Goal: Information Seeking & Learning: Check status

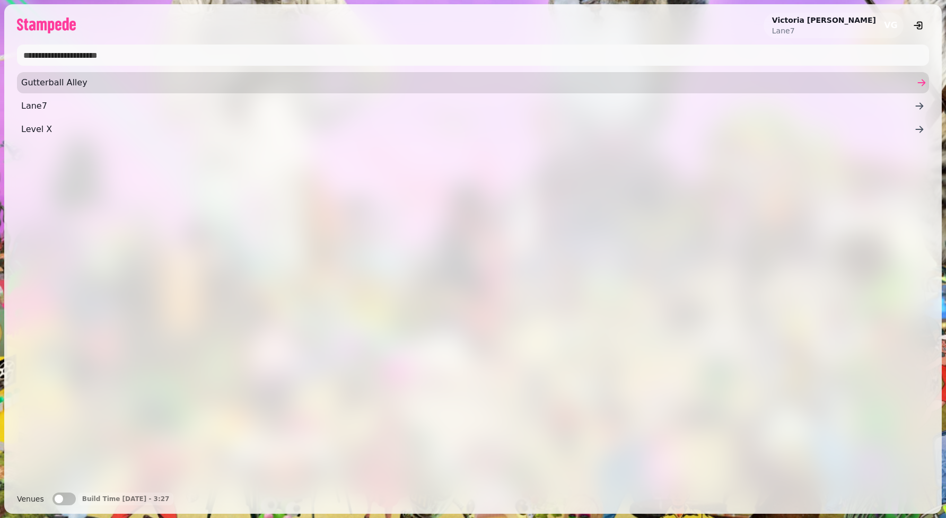
click at [73, 88] on span "Gutterball Alley" at bounding box center [467, 82] width 893 height 13
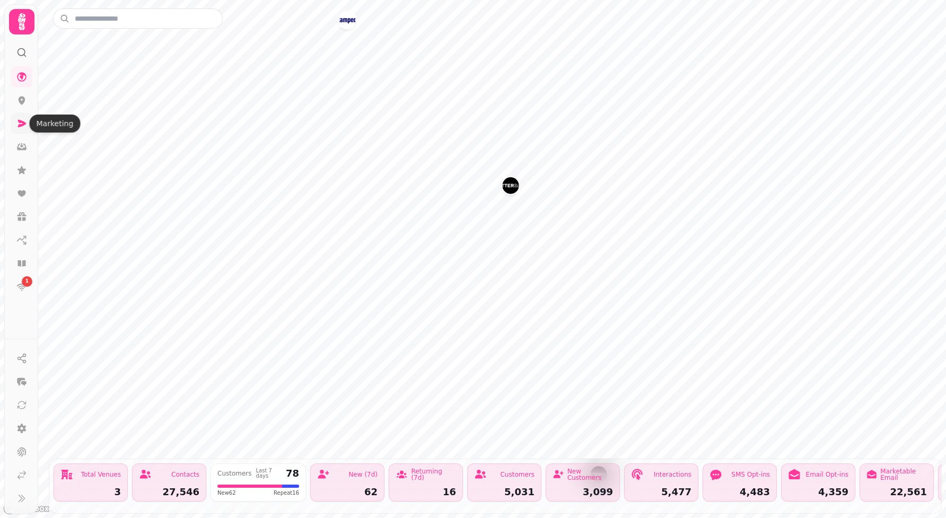
click at [22, 122] on icon at bounding box center [22, 123] width 8 height 7
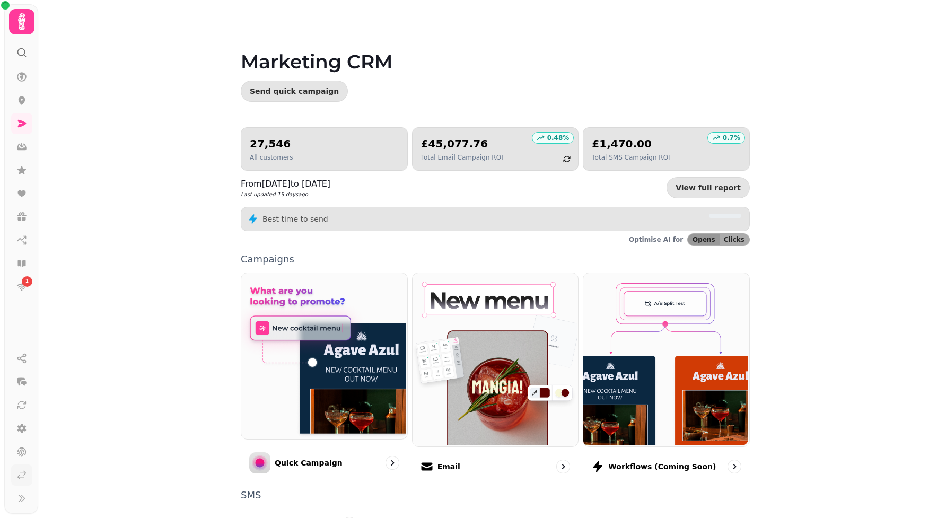
click at [20, 476] on icon at bounding box center [21, 475] width 11 height 11
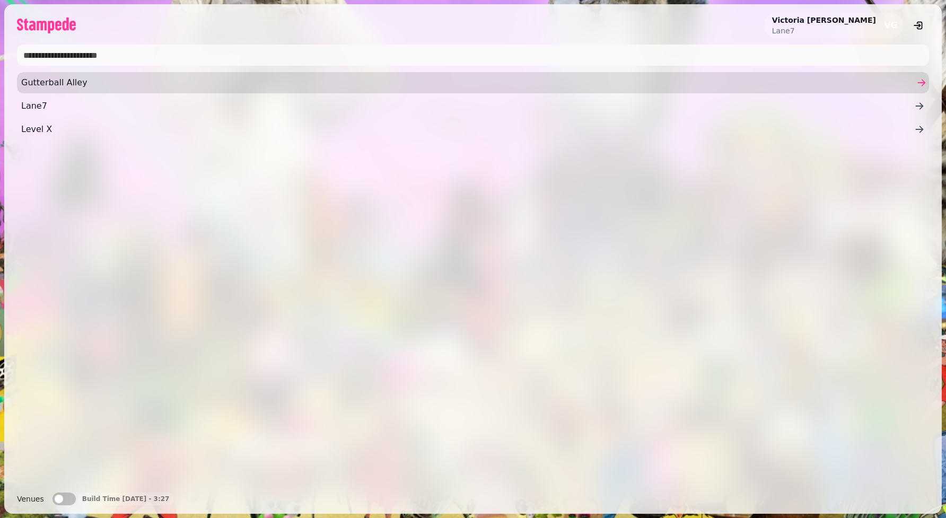
click at [81, 81] on span "Gutterball Alley" at bounding box center [467, 82] width 893 height 13
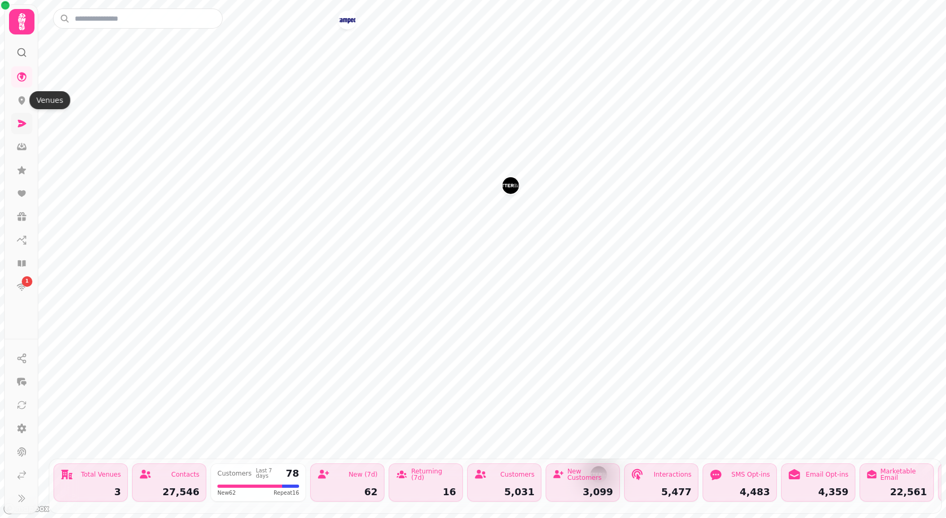
click at [24, 118] on link at bounding box center [21, 123] width 21 height 21
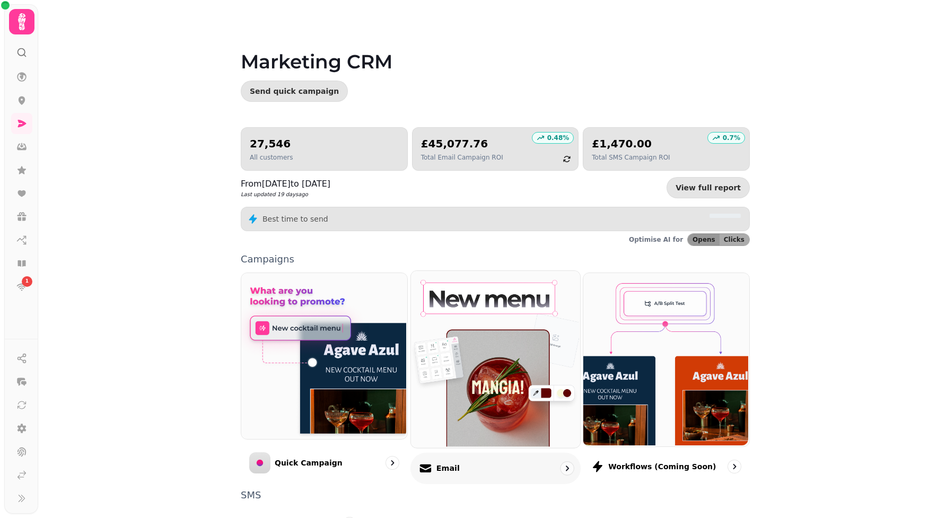
click at [469, 401] on img at bounding box center [493, 358] width 169 height 177
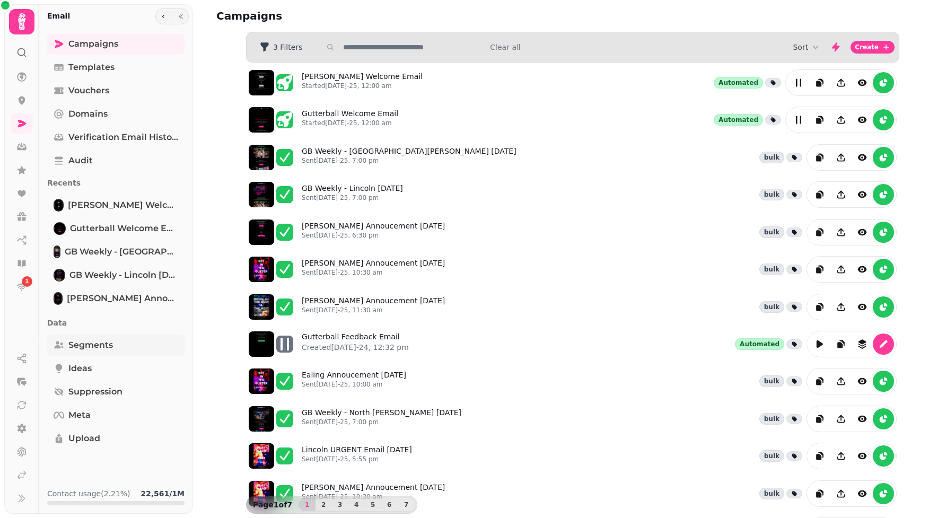
click at [92, 346] on span "Segments" at bounding box center [90, 345] width 45 height 13
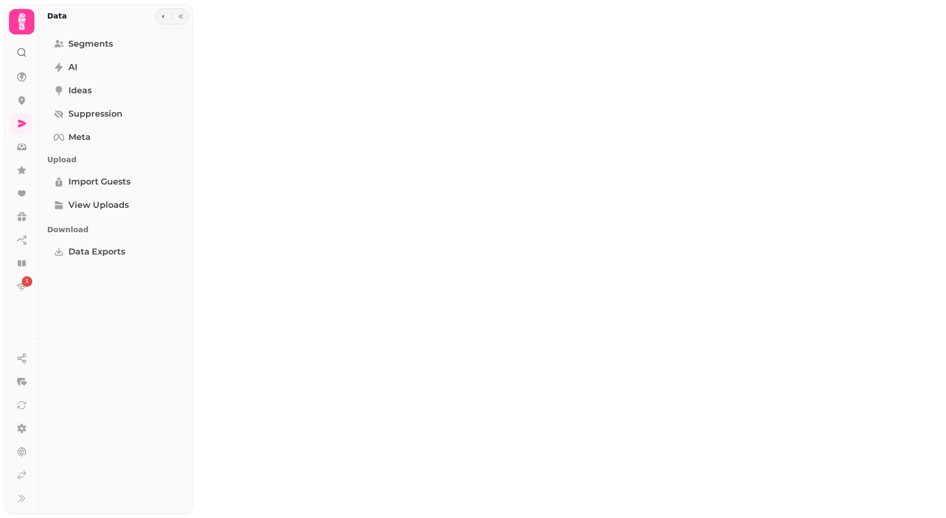
select select "**"
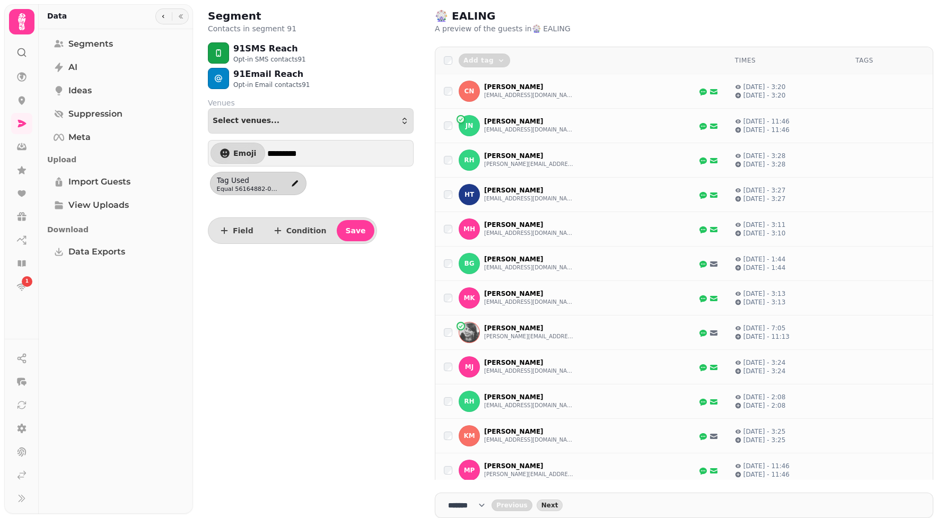
select select "**"
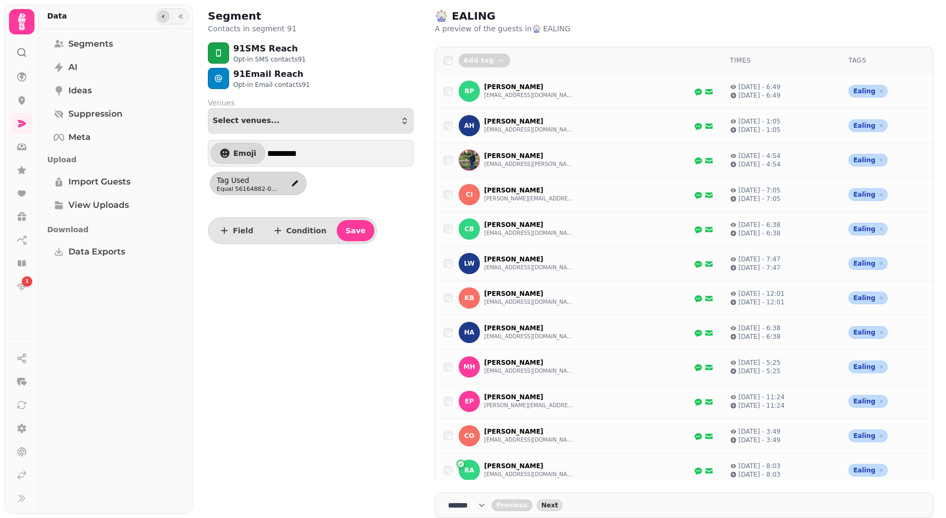
click at [164, 16] on icon "button" at bounding box center [163, 16] width 6 height 6
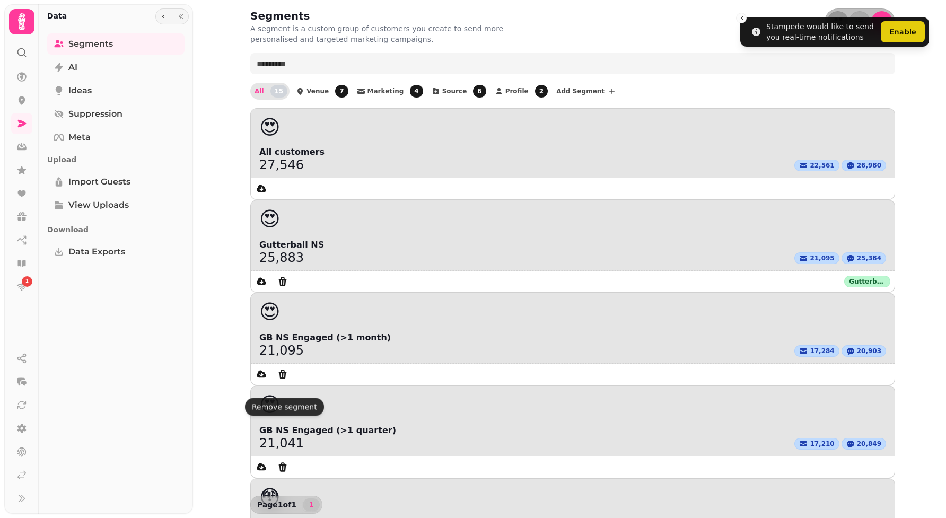
select select "**"
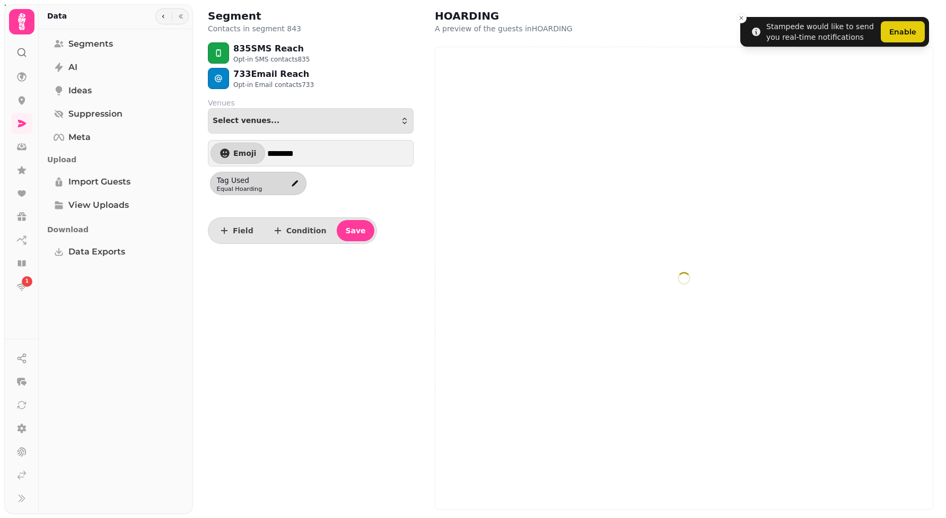
select select "**"
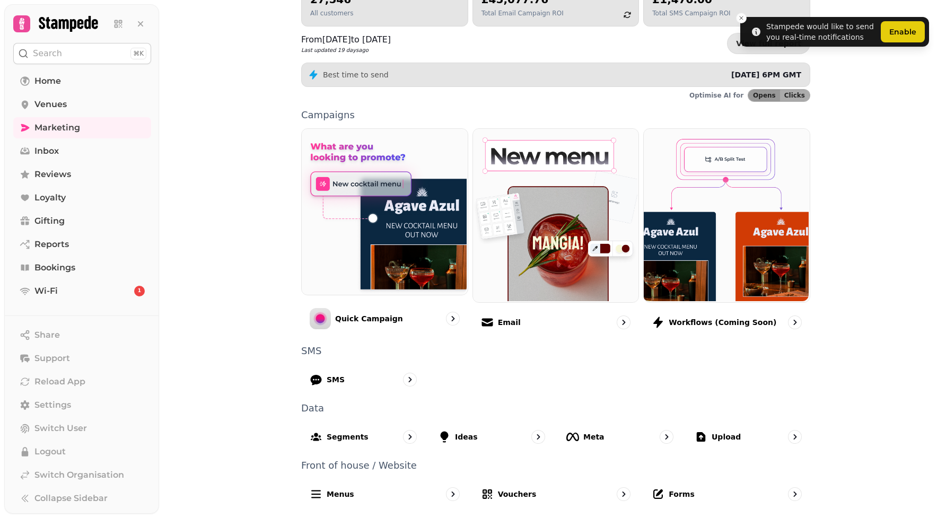
scroll to position [145, 0]
click at [692, 502] on div "Forms" at bounding box center [727, 493] width 170 height 31
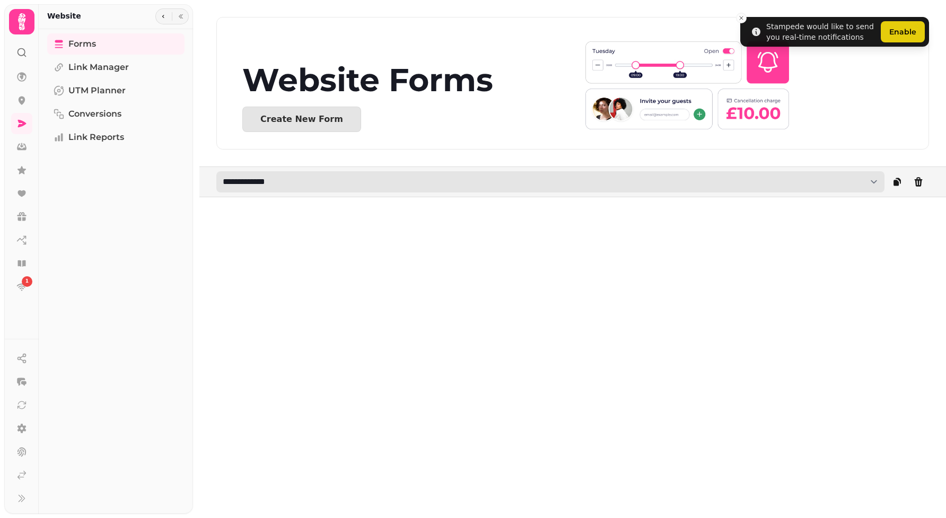
select select "**********"
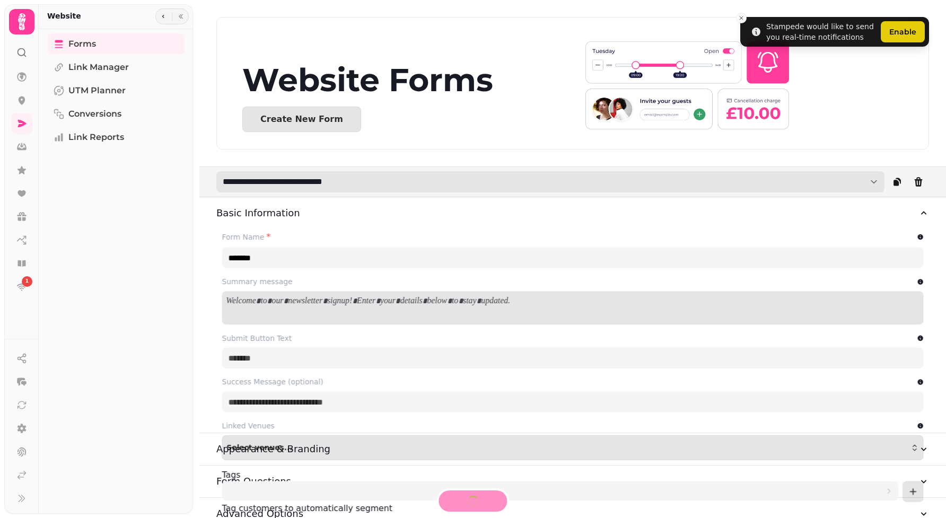
type input "**********"
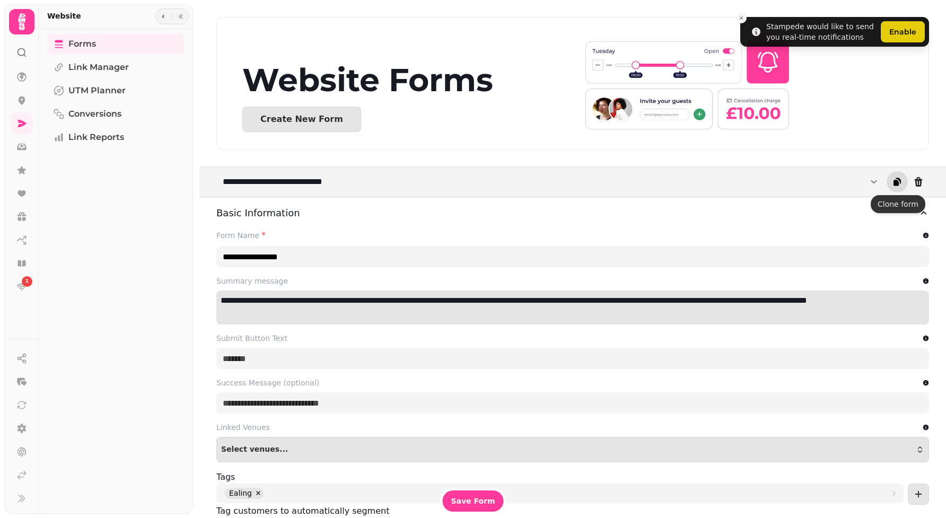
click at [904, 183] on button "clone" at bounding box center [897, 181] width 21 height 21
click at [27, 477] on icon at bounding box center [21, 475] width 11 height 11
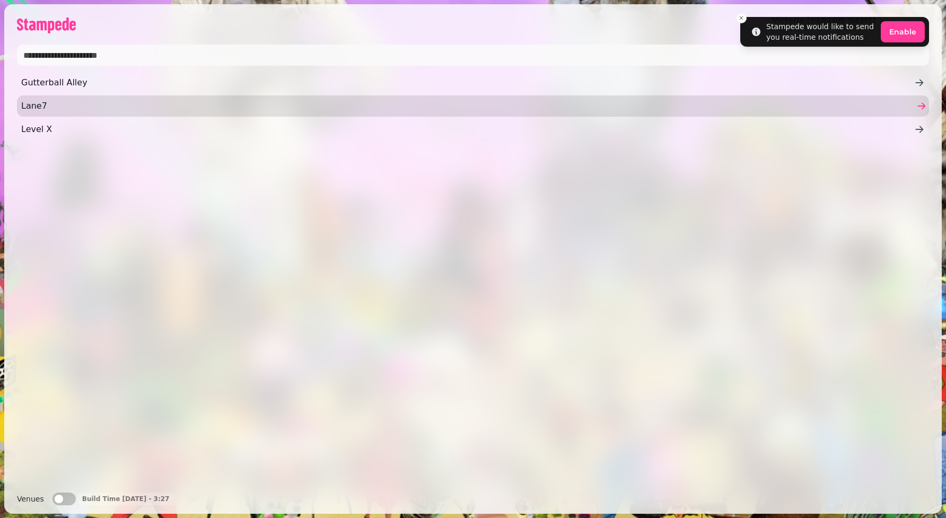
click at [41, 107] on span "Lane7" at bounding box center [467, 106] width 893 height 13
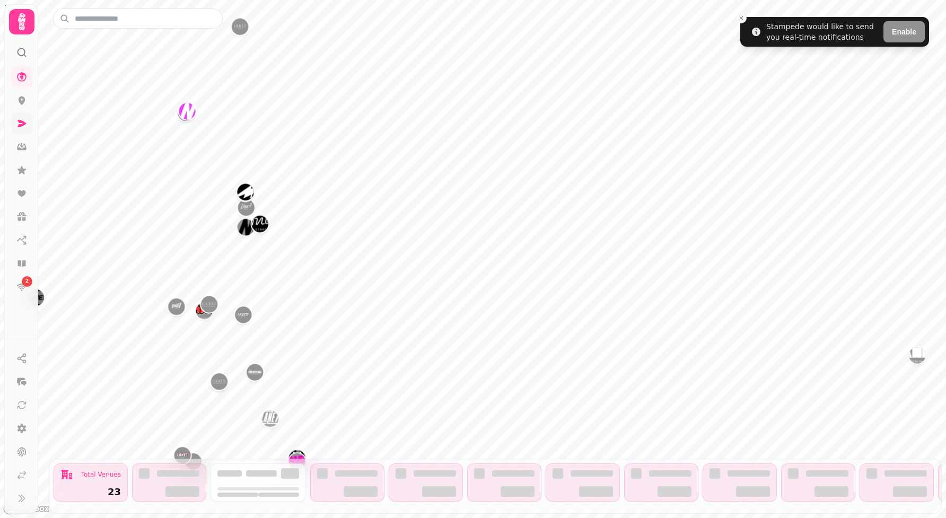
click at [27, 124] on icon at bounding box center [21, 123] width 11 height 11
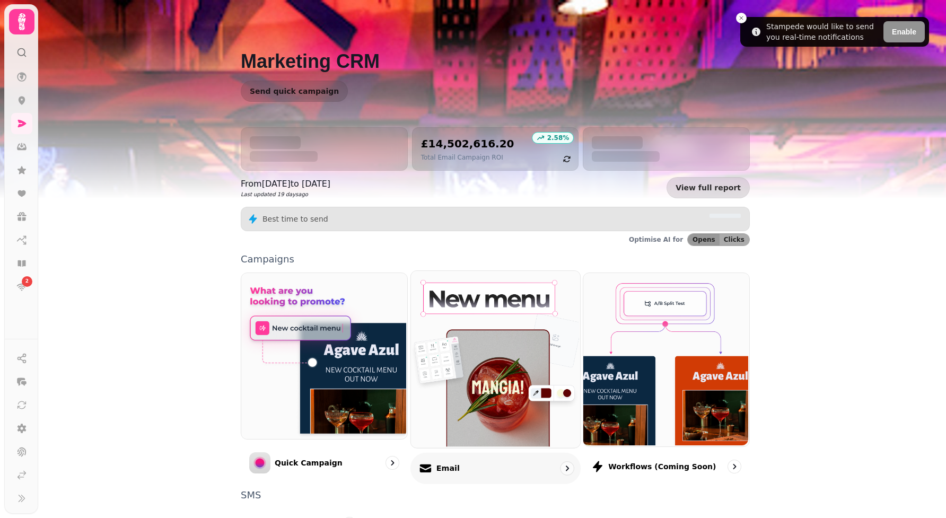
click at [483, 427] on img at bounding box center [493, 358] width 169 height 177
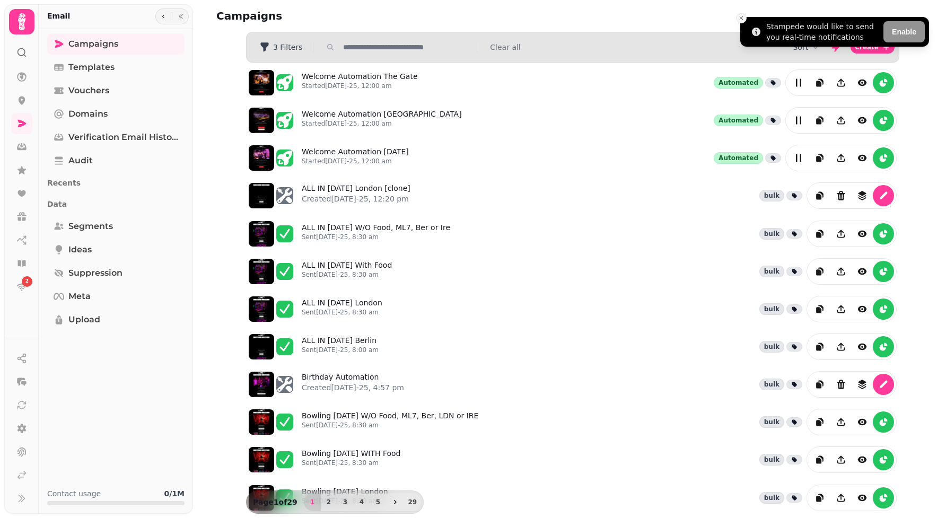
click at [743, 18] on icon "Close toast" at bounding box center [741, 18] width 6 height 6
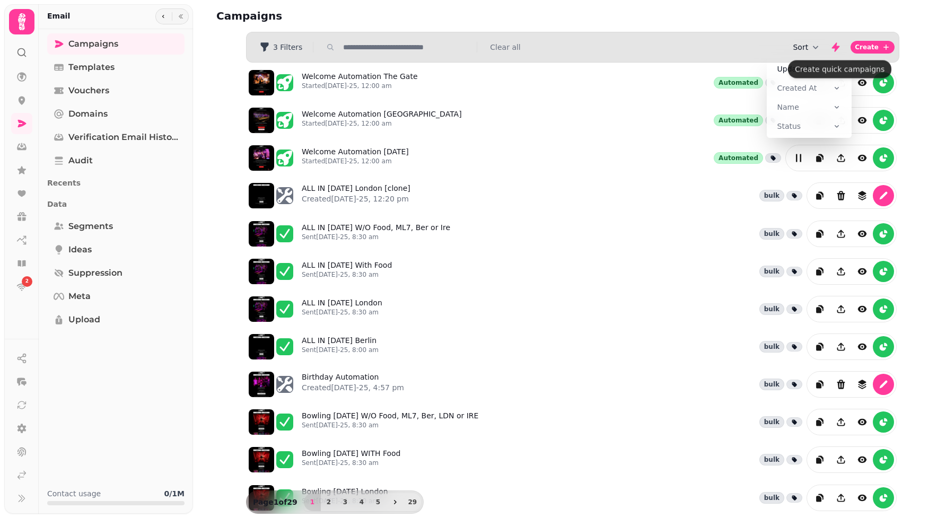
click at [816, 47] on icon "button" at bounding box center [815, 47] width 5 height 3
click at [815, 88] on span "Created At" at bounding box center [798, 88] width 40 height 11
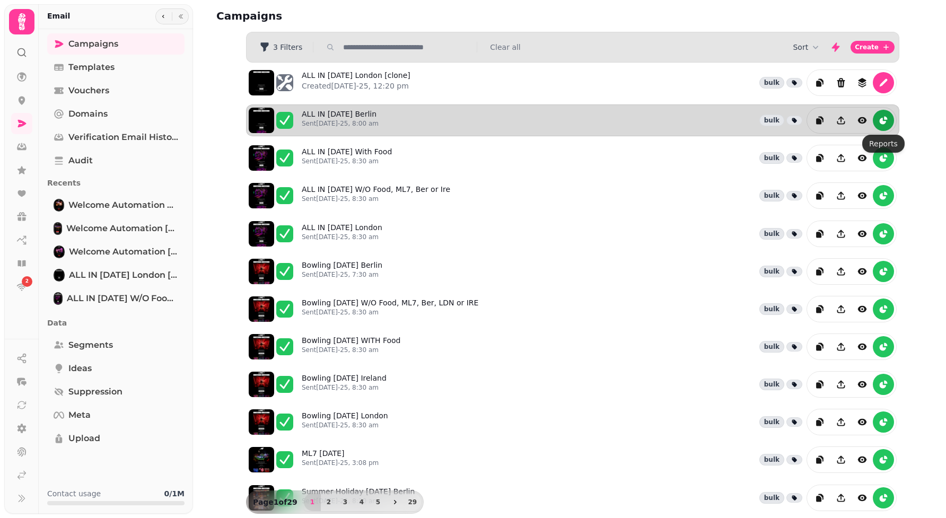
click at [883, 124] on icon "reports" at bounding box center [883, 121] width 6 height 6
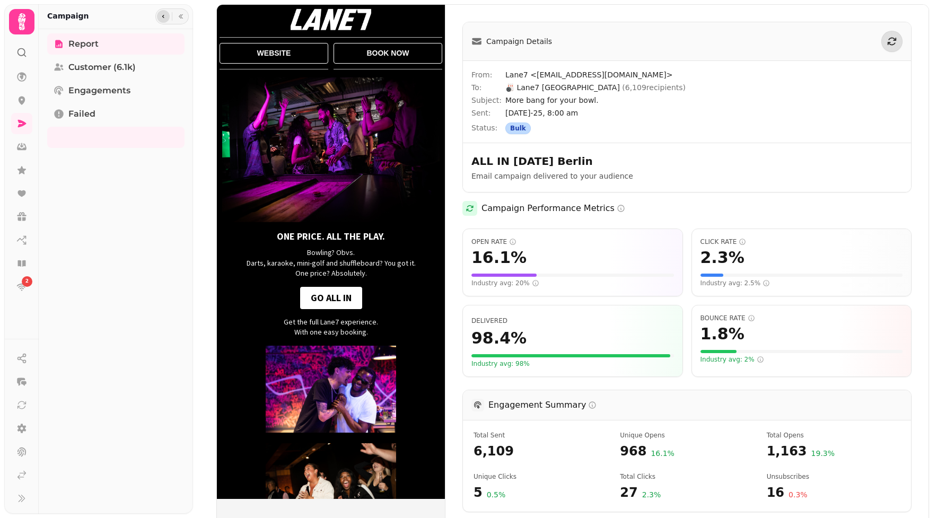
click at [163, 15] on icon "button" at bounding box center [163, 16] width 6 height 6
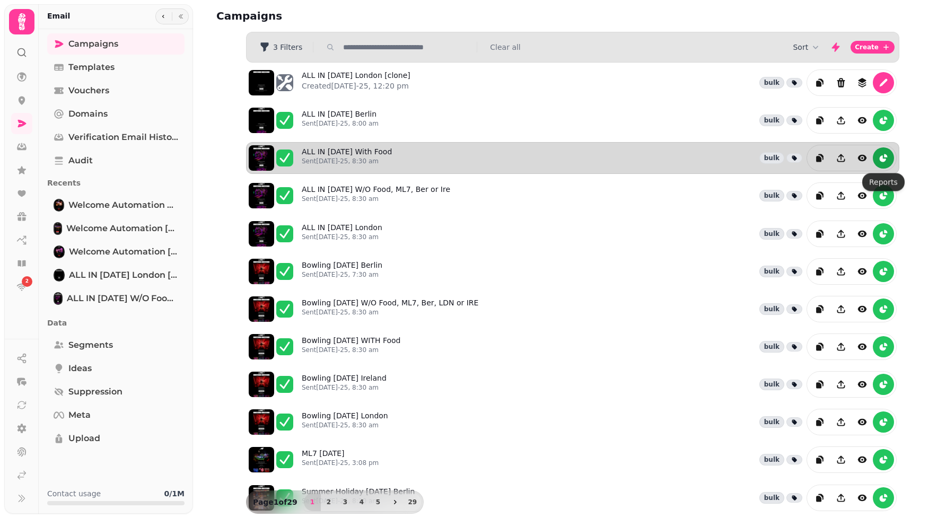
click at [881, 158] on icon "reports" at bounding box center [883, 158] width 11 height 11
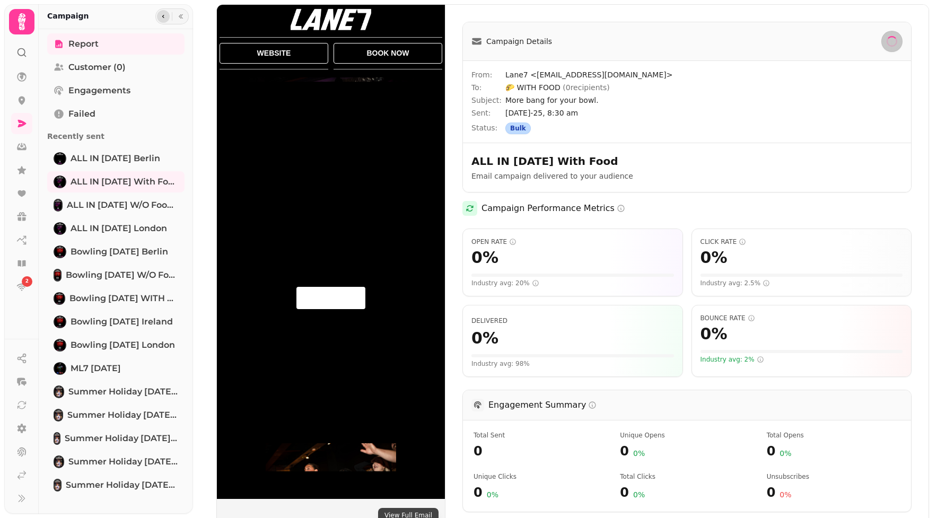
click at [165, 18] on icon "button" at bounding box center [163, 16] width 6 height 6
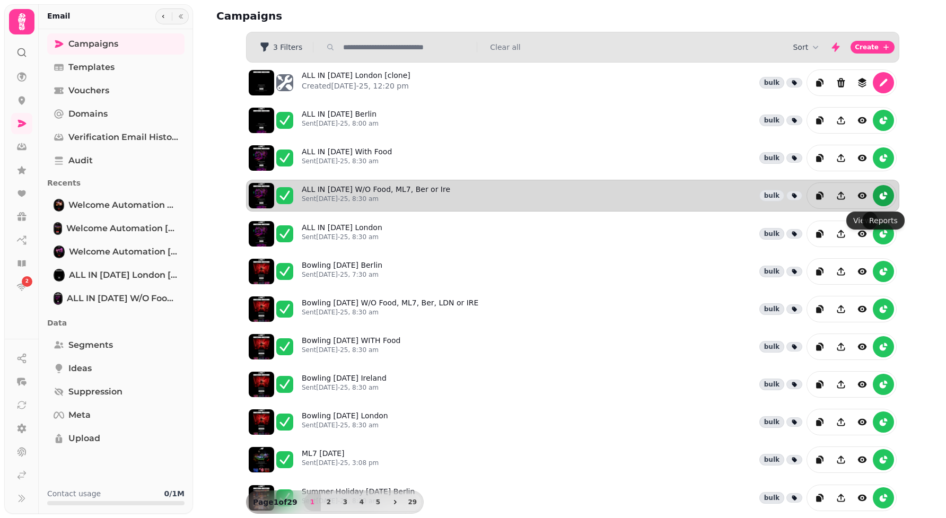
click at [879, 198] on icon "reports" at bounding box center [883, 195] width 11 height 11
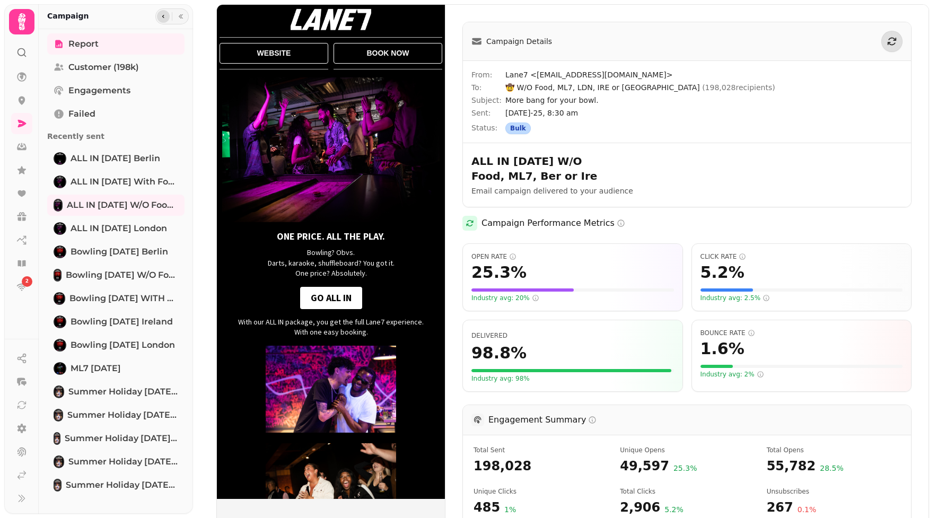
click at [160, 15] on icon "button" at bounding box center [163, 16] width 6 height 6
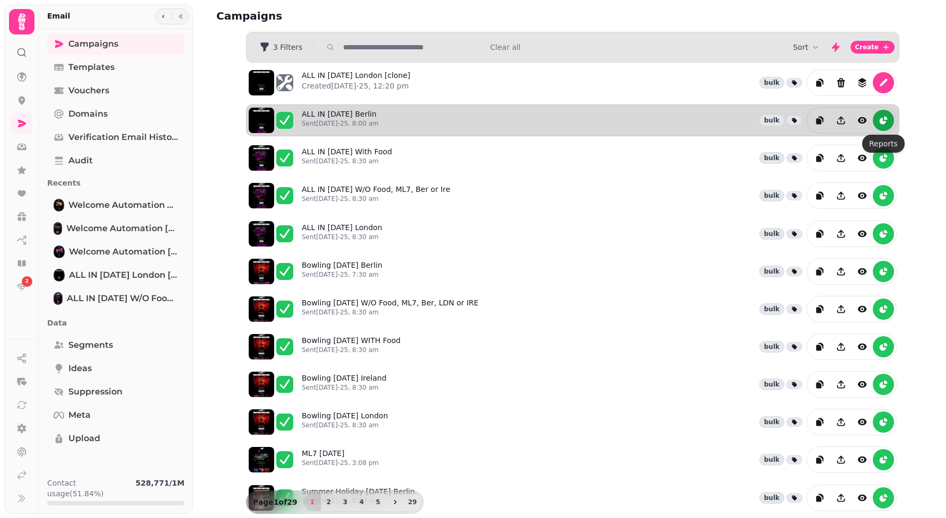
click at [880, 122] on icon "reports" at bounding box center [883, 121] width 6 height 6
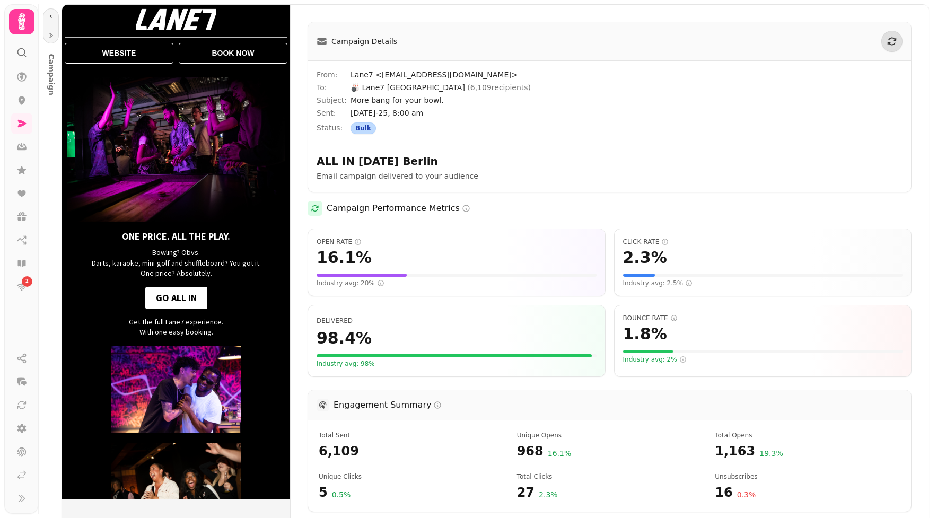
scroll to position [34, 0]
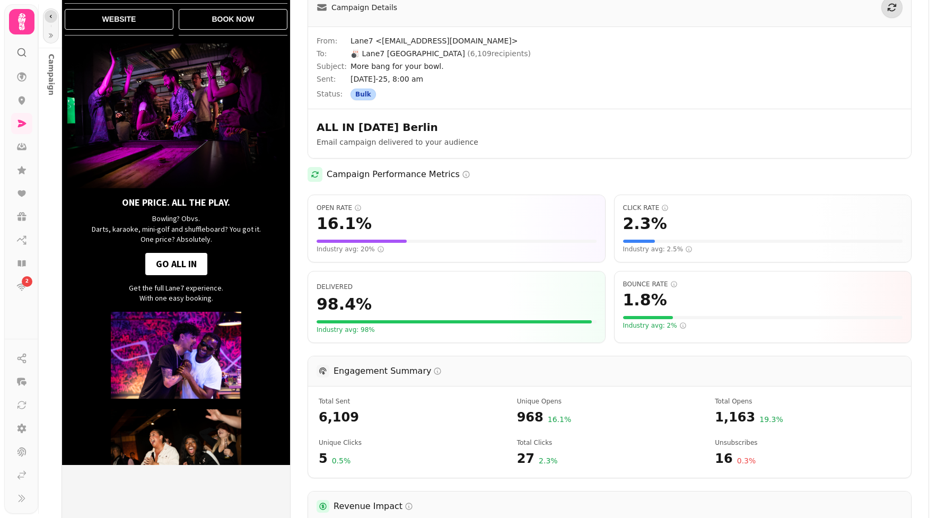
click at [48, 19] on icon "button" at bounding box center [51, 16] width 6 height 6
